Goal: Task Accomplishment & Management: Manage account settings

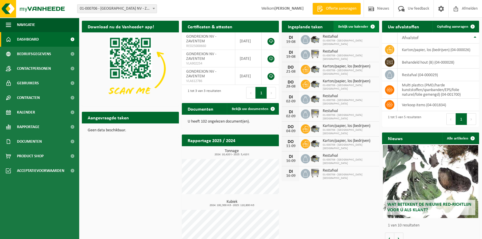
click at [360, 26] on span "Bekijk uw kalender" at bounding box center [353, 27] width 30 height 4
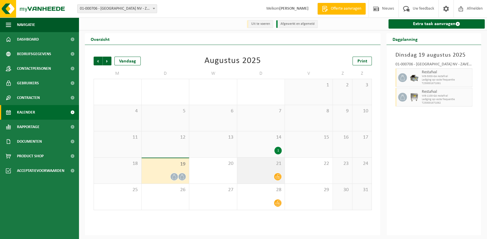
click at [273, 170] on div "21" at bounding box center [261, 171] width 48 height 26
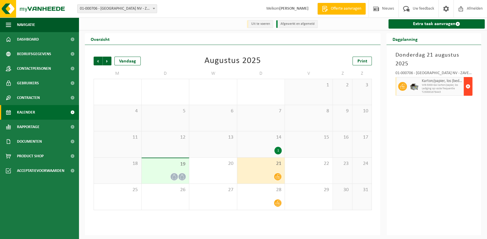
click at [467, 81] on span "button" at bounding box center [467, 87] width 5 height 12
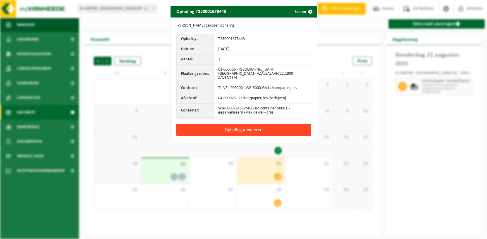
click at [243, 125] on button "Ophaling annuleren" at bounding box center [243, 130] width 134 height 12
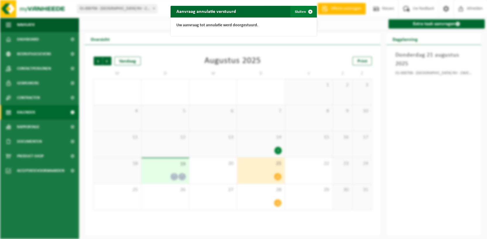
click at [304, 11] on span "button" at bounding box center [310, 12] width 12 height 12
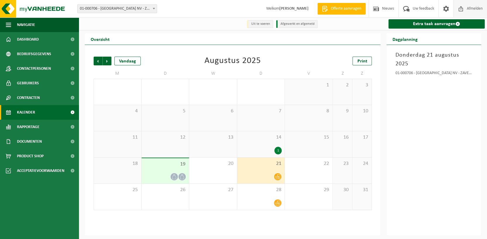
click at [475, 8] on span "Afmelden" at bounding box center [474, 8] width 19 height 17
